Goal: Information Seeking & Learning: Learn about a topic

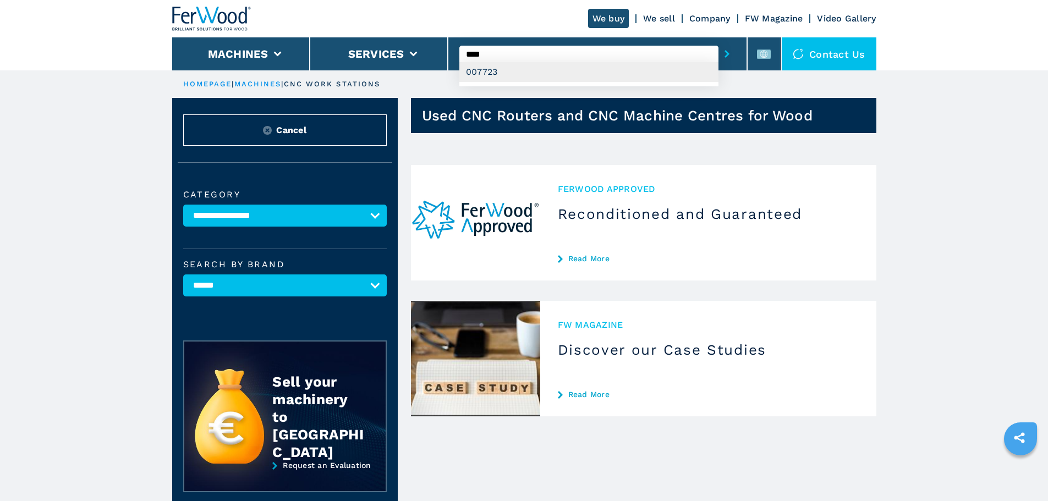
click at [523, 70] on div "007723" at bounding box center [589, 72] width 259 height 20
type input "******"
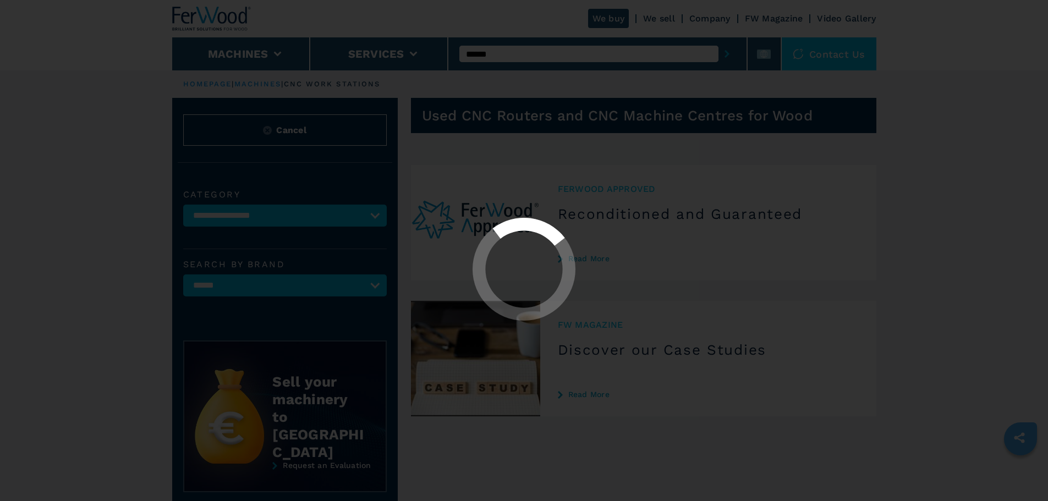
click at [727, 51] on div "**********" at bounding box center [524, 355] width 1048 height 711
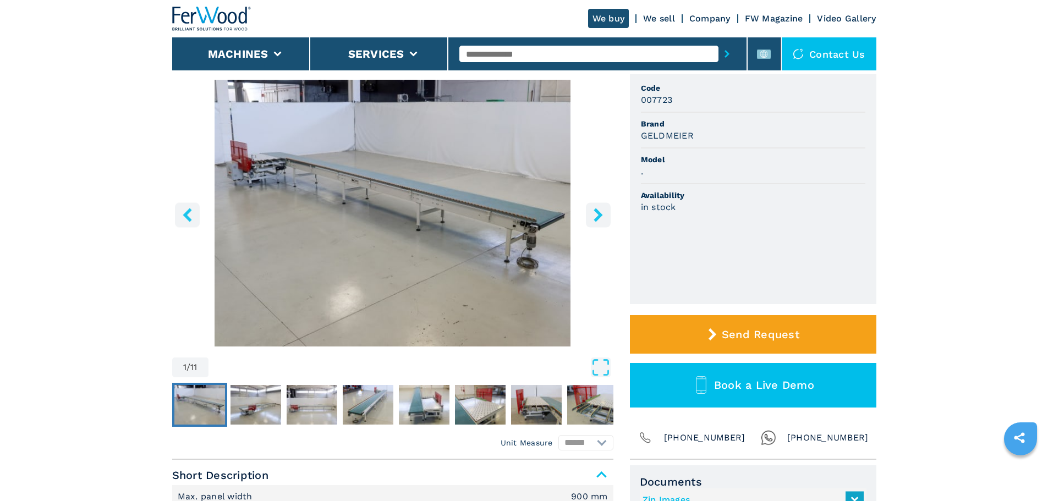
scroll to position [55, 0]
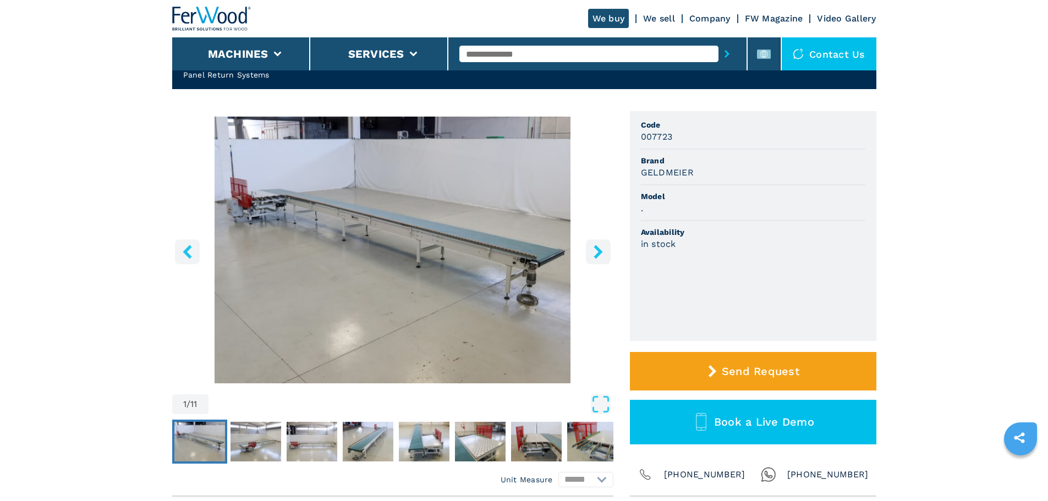
click at [592, 260] on button "right-button" at bounding box center [598, 251] width 25 height 25
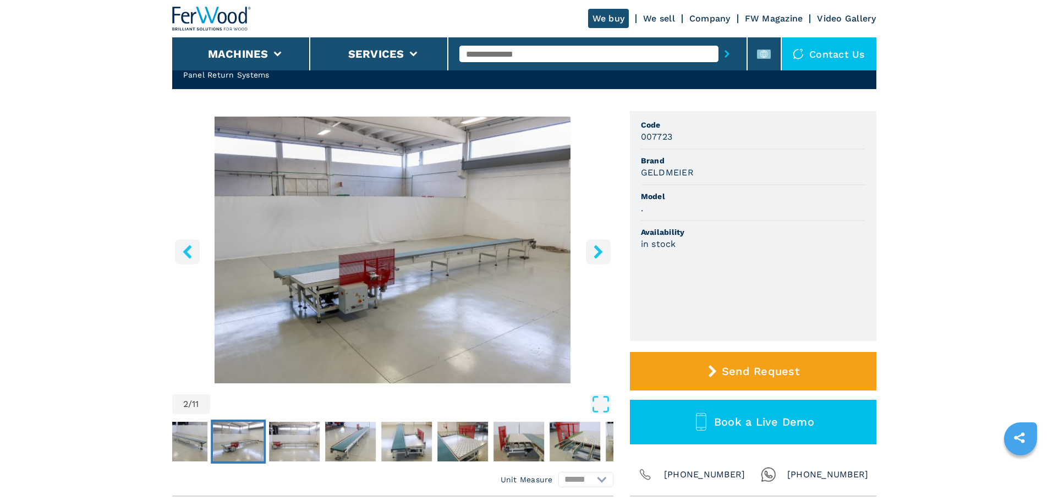
click at [592, 260] on button "right-button" at bounding box center [598, 251] width 25 height 25
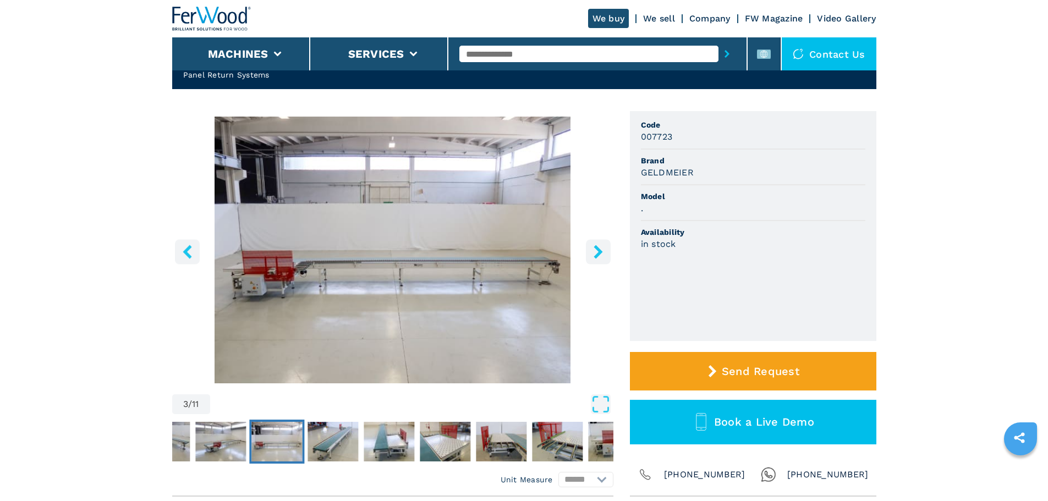
click at [592, 260] on button "right-button" at bounding box center [598, 251] width 25 height 25
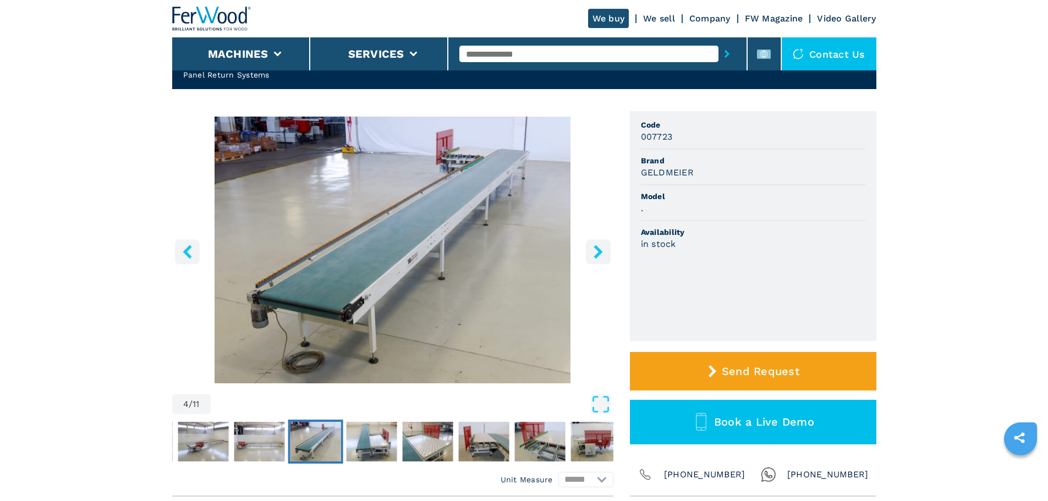
click at [592, 260] on button "right-button" at bounding box center [598, 251] width 25 height 25
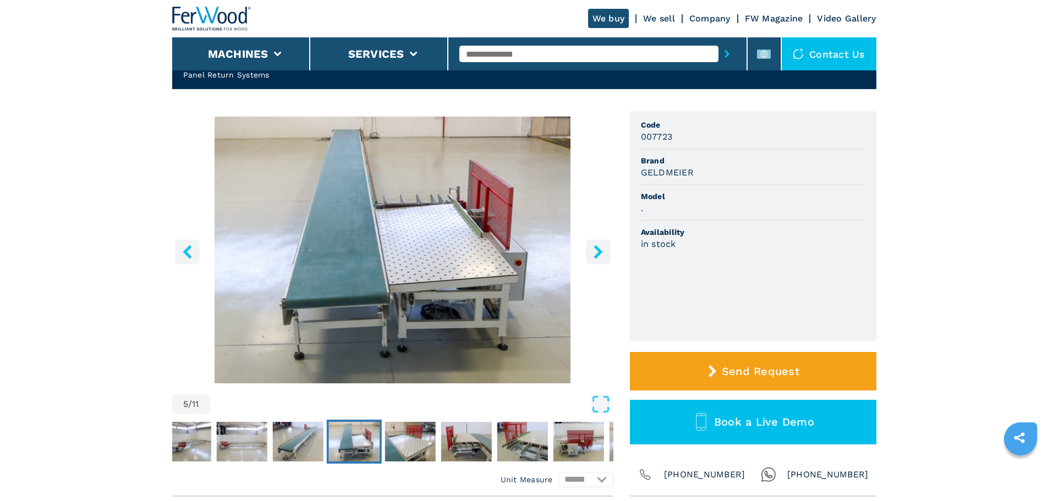
click at [592, 260] on button "right-button" at bounding box center [598, 251] width 25 height 25
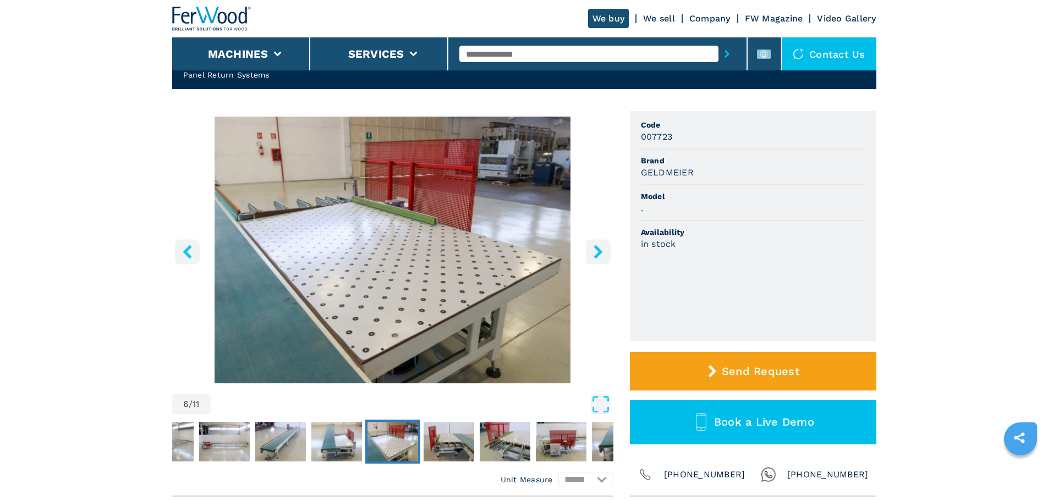
click at [592, 260] on button "right-button" at bounding box center [598, 251] width 25 height 25
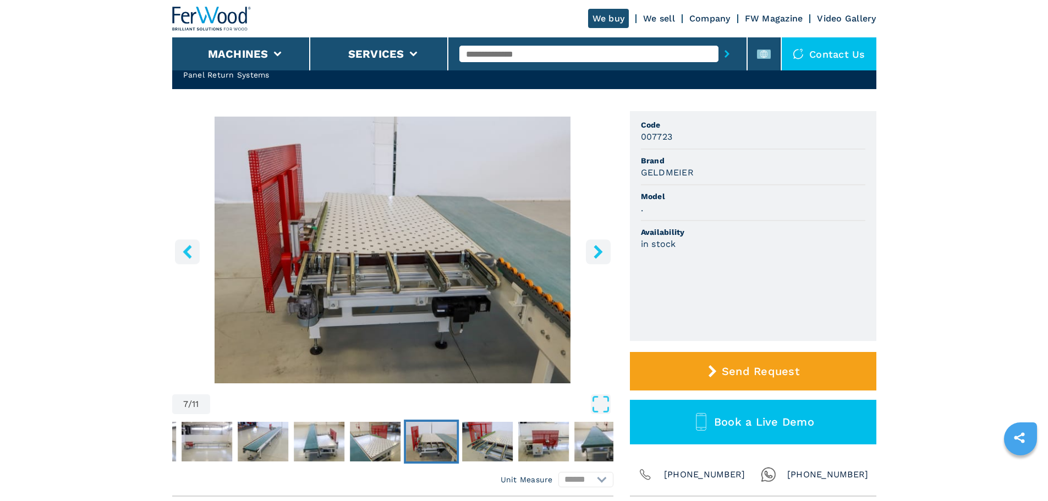
click at [592, 260] on button "right-button" at bounding box center [598, 251] width 25 height 25
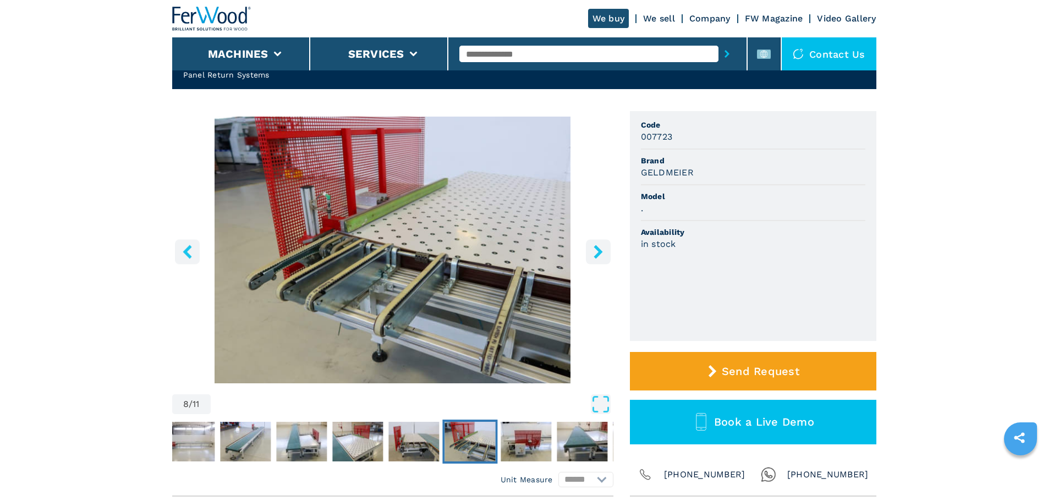
click at [592, 260] on button "right-button" at bounding box center [598, 251] width 25 height 25
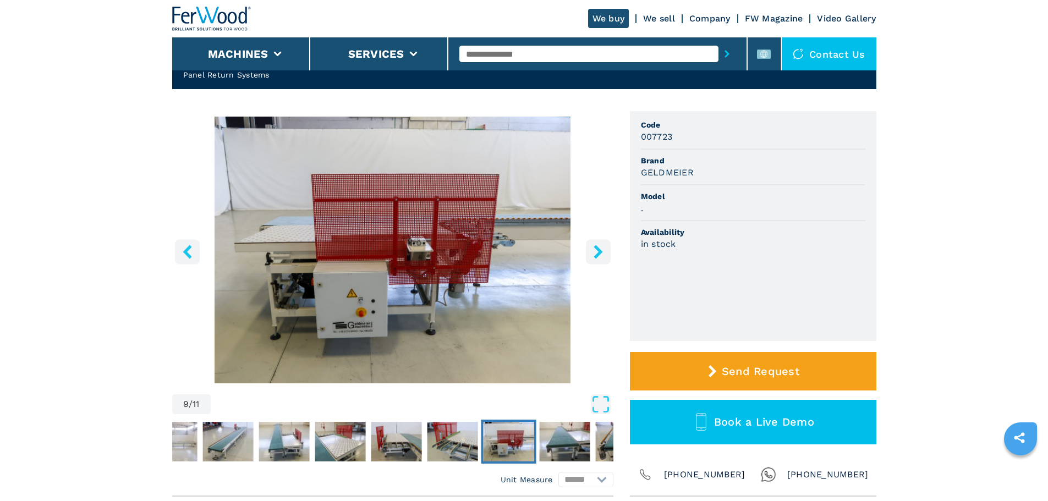
click at [592, 260] on button "right-button" at bounding box center [598, 251] width 25 height 25
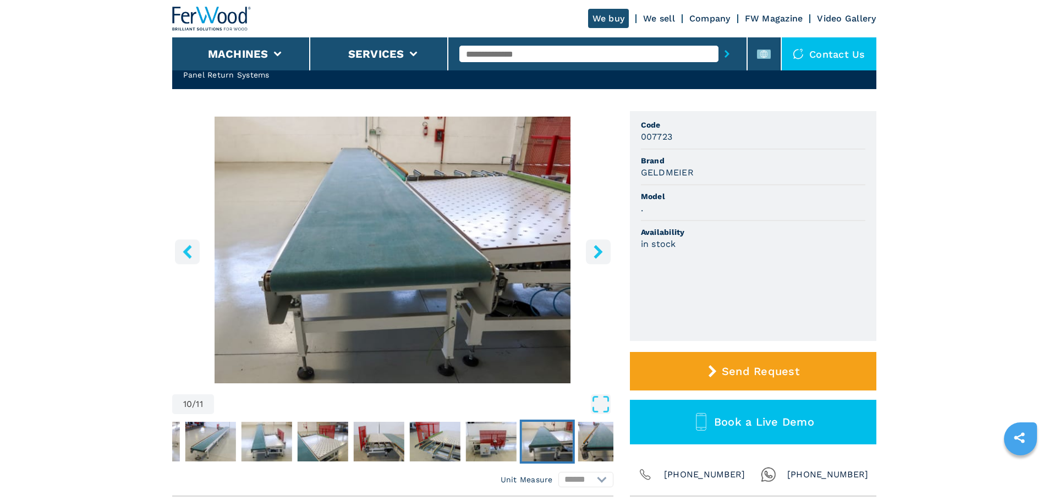
click at [592, 260] on button "right-button" at bounding box center [598, 251] width 25 height 25
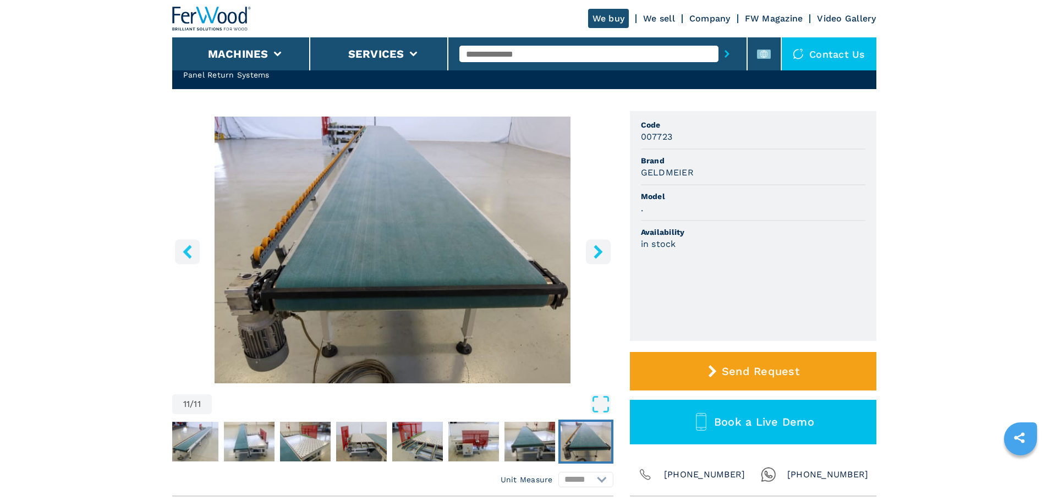
click at [592, 260] on button "right-button" at bounding box center [598, 251] width 25 height 25
